Goal: Find specific page/section: Find specific page/section

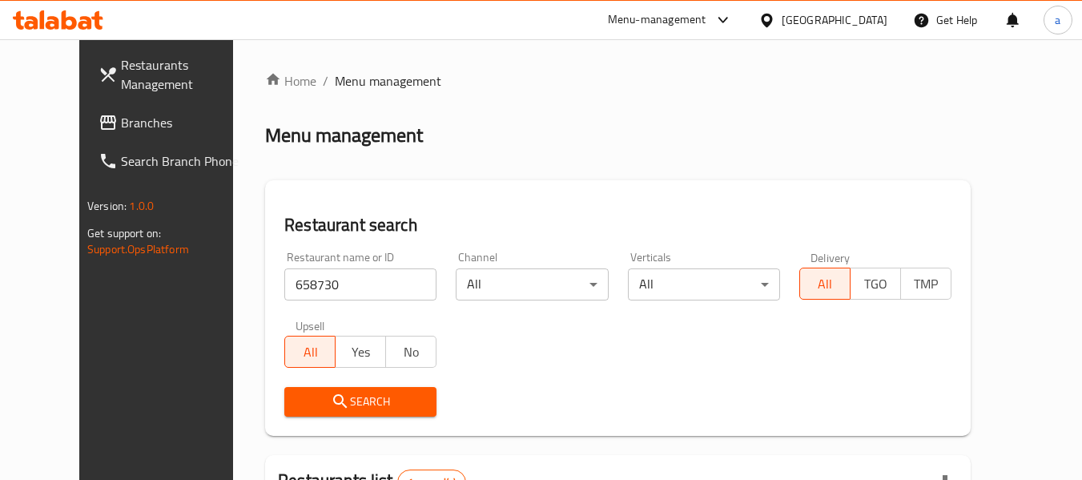
scroll to position [221, 0]
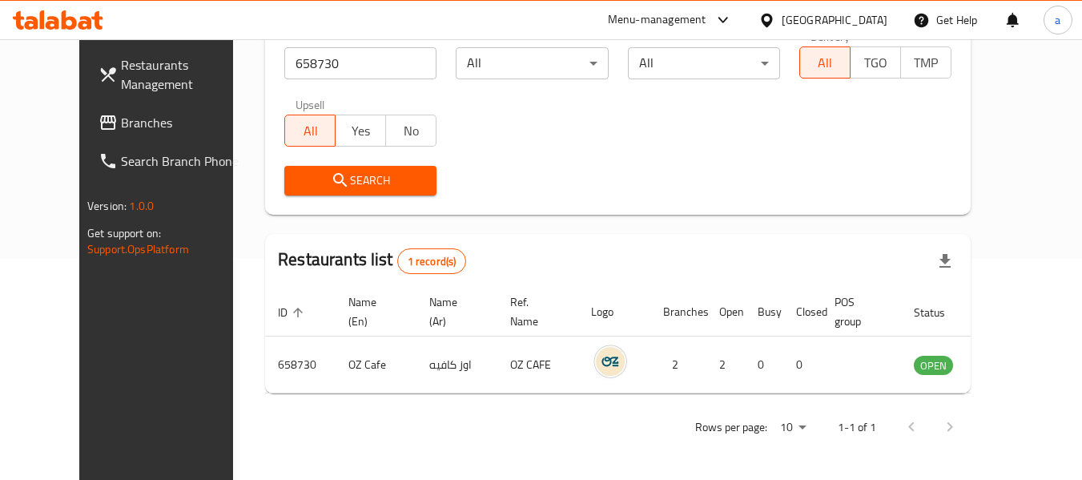
click at [870, 22] on div "Bahrain" at bounding box center [834, 20] width 106 height 18
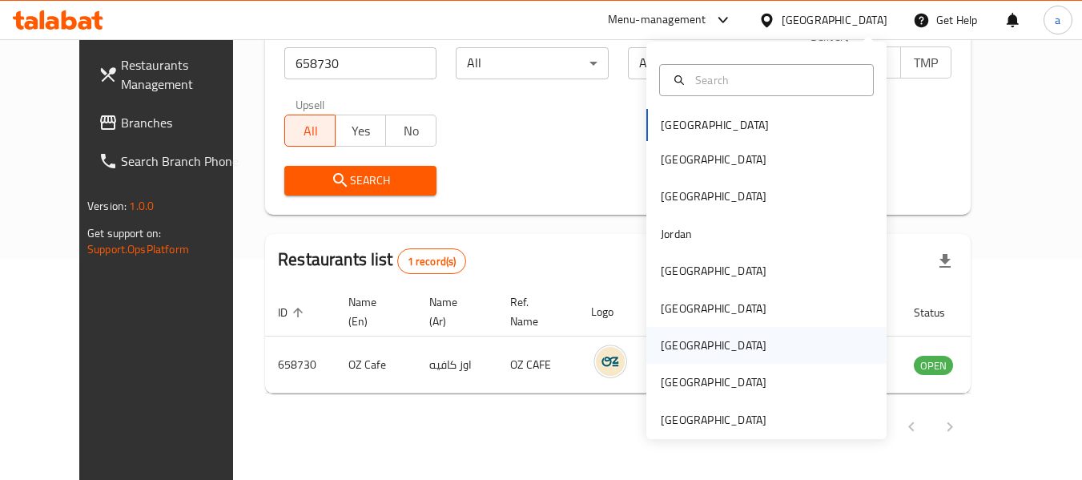
click at [684, 344] on div "[GEOGRAPHIC_DATA]" at bounding box center [713, 345] width 131 height 37
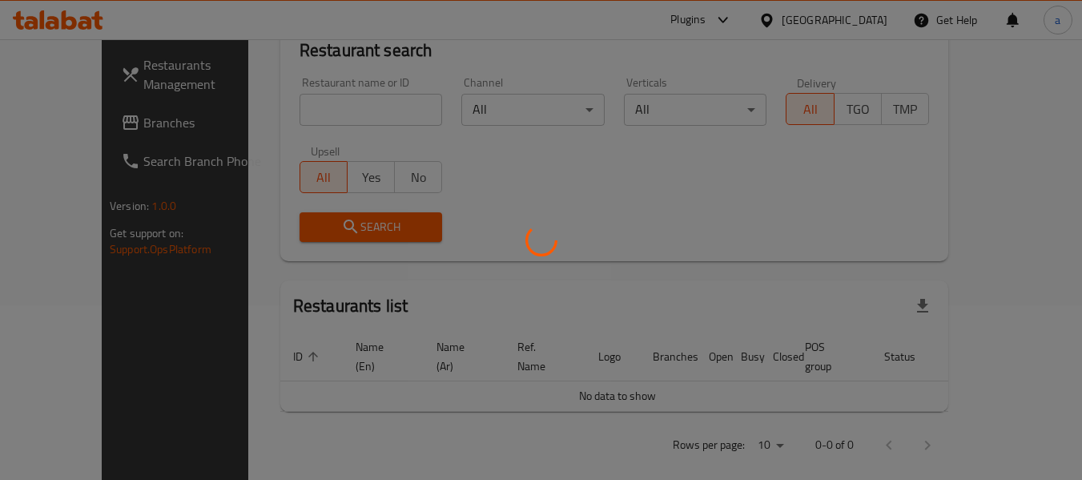
scroll to position [221, 0]
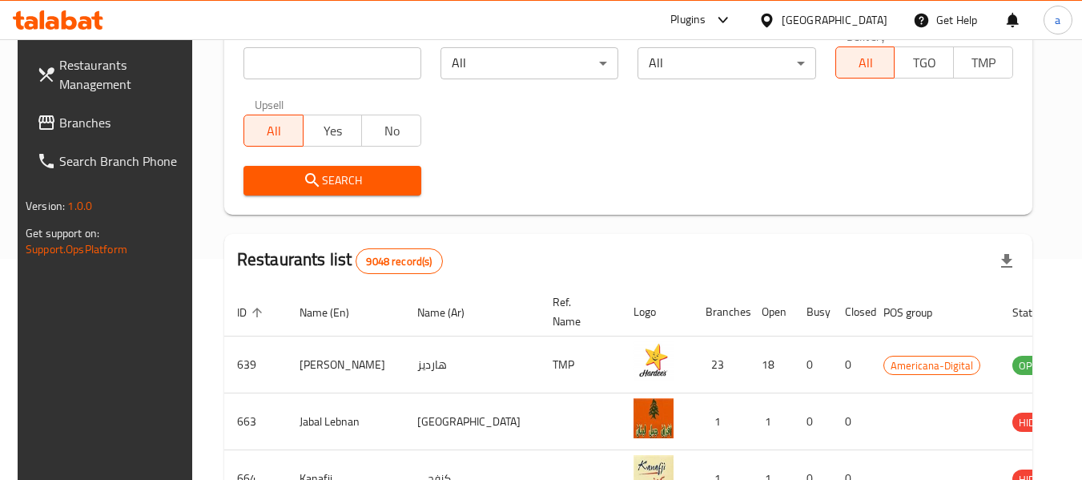
click at [79, 120] on span "Branches" at bounding box center [122, 122] width 126 height 19
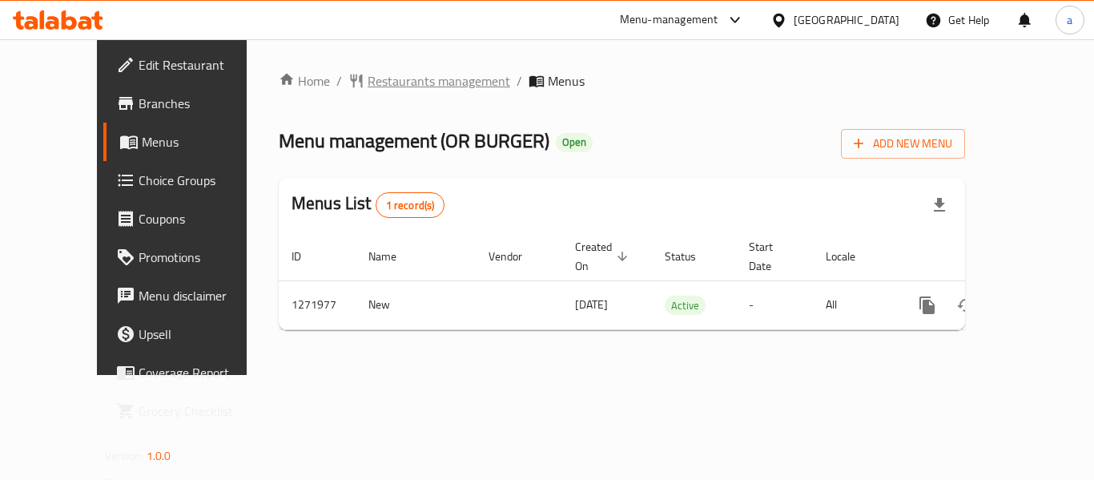
click at [367, 78] on span "Restaurants management" at bounding box center [438, 80] width 142 height 19
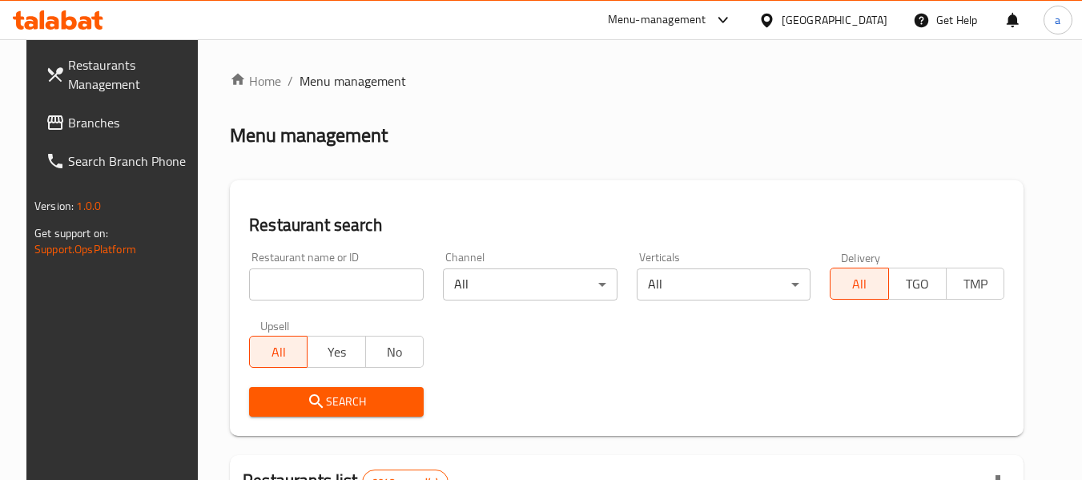
click at [330, 299] on input "search" at bounding box center [336, 284] width 175 height 32
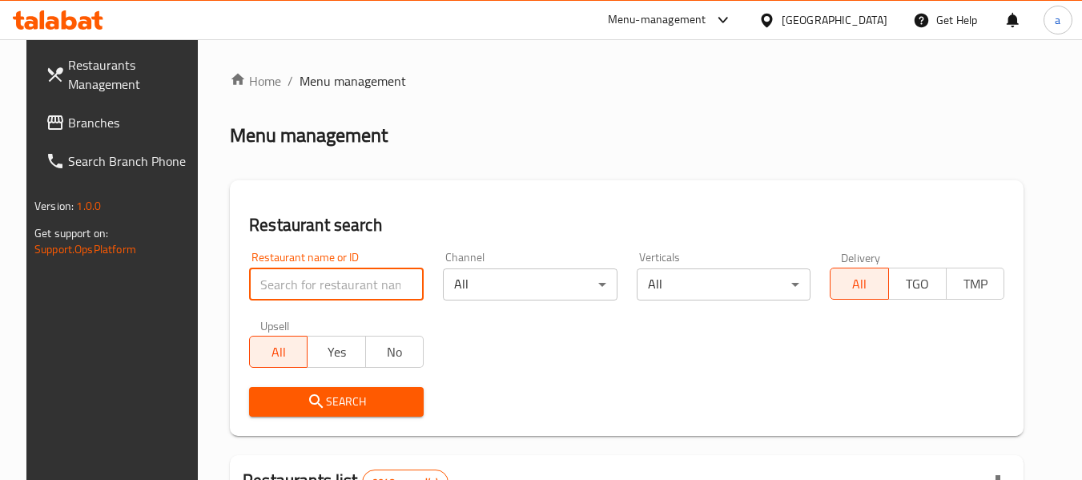
click at [335, 291] on input "search" at bounding box center [336, 284] width 175 height 32
paste input "690060"
type input "690060"
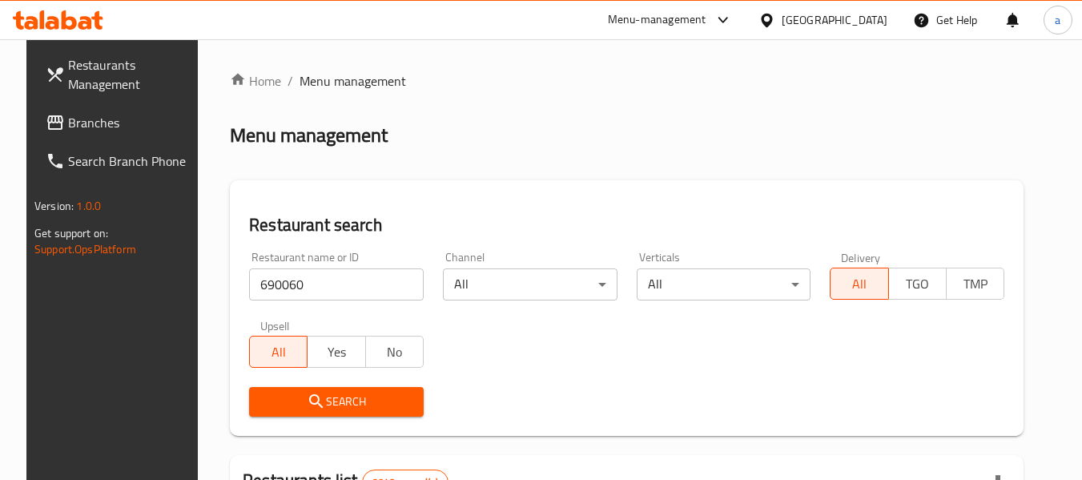
click at [367, 400] on span "Search" at bounding box center [336, 401] width 149 height 20
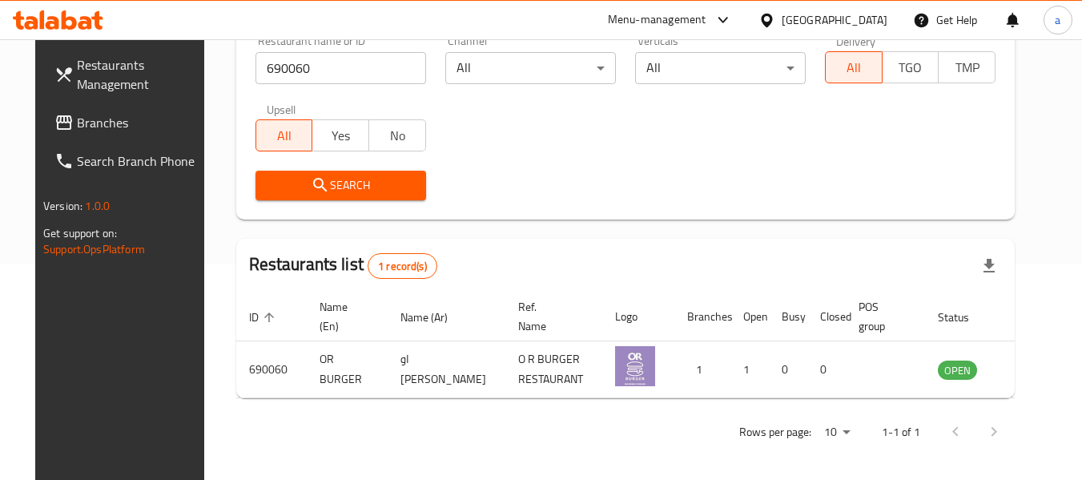
scroll to position [221, 0]
